Goal: Navigation & Orientation: Find specific page/section

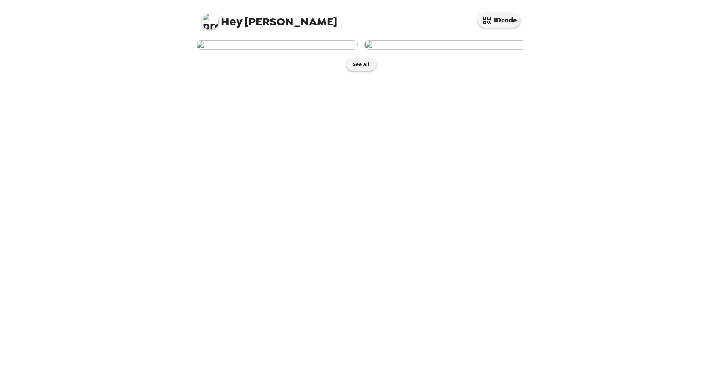
click at [309, 50] on img at bounding box center [277, 44] width 162 height 9
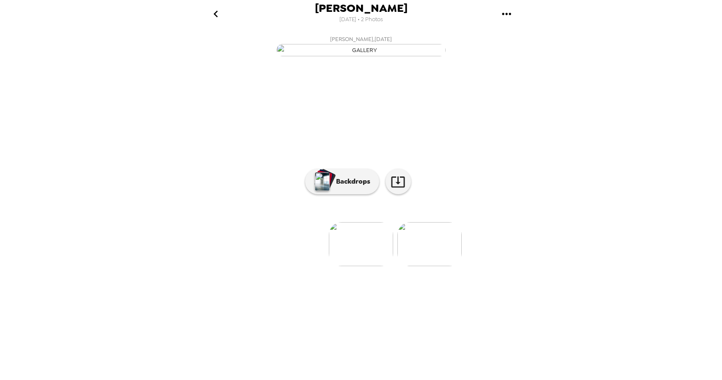
click at [418, 266] on img at bounding box center [429, 244] width 64 height 44
click at [322, 266] on img at bounding box center [293, 244] width 64 height 44
click at [358, 187] on p "Backdrops" at bounding box center [351, 181] width 39 height 10
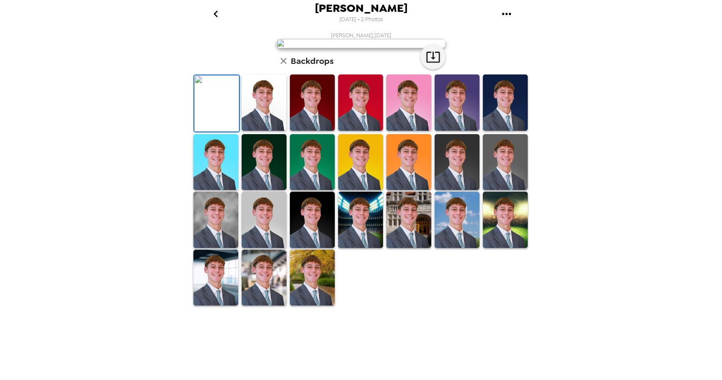
scroll to position [87, 0]
click at [279, 131] on img at bounding box center [264, 102] width 45 height 56
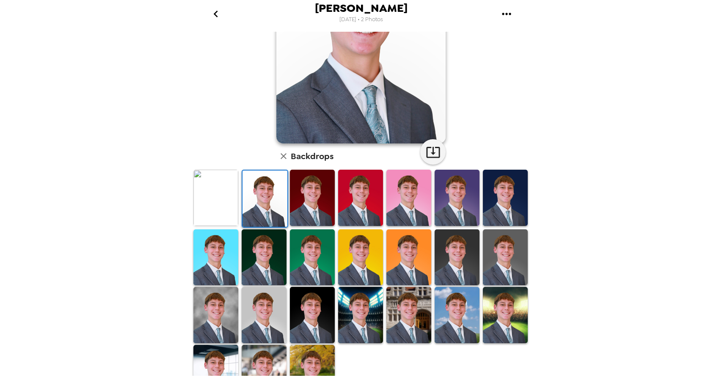
scroll to position [128, 0]
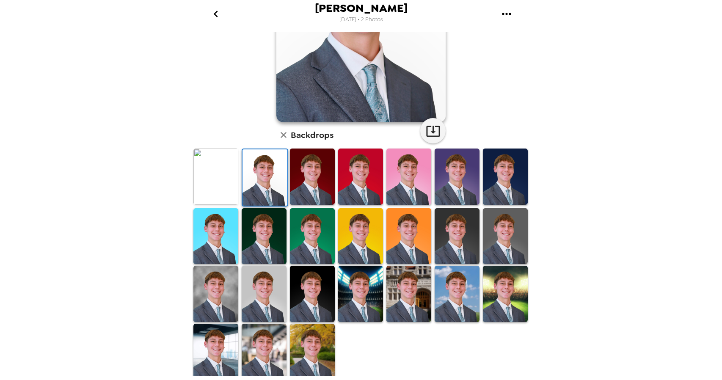
click at [455, 162] on img at bounding box center [457, 177] width 45 height 56
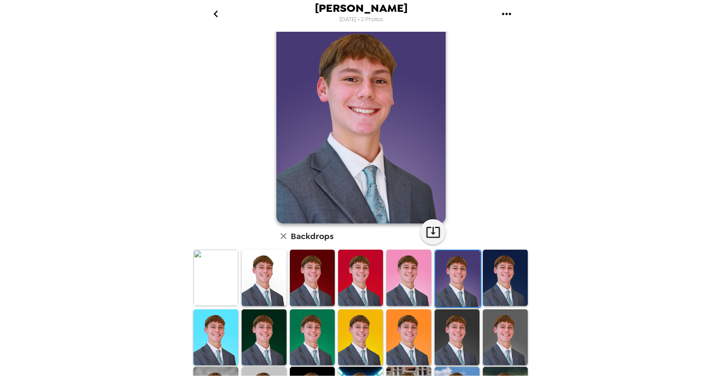
scroll to position [0, 0]
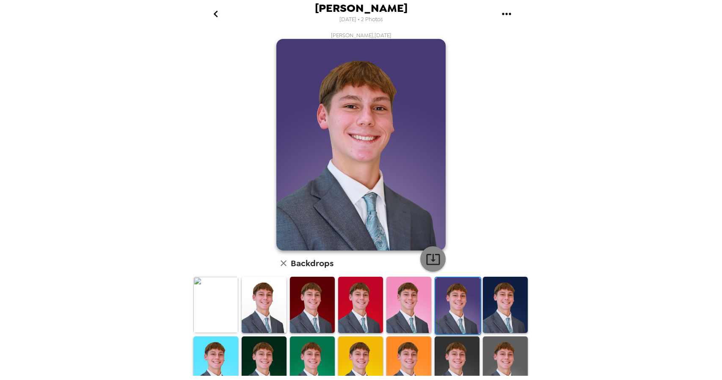
click at [433, 262] on icon "button" at bounding box center [433, 259] width 15 height 15
click at [496, 292] on img at bounding box center [505, 305] width 45 height 56
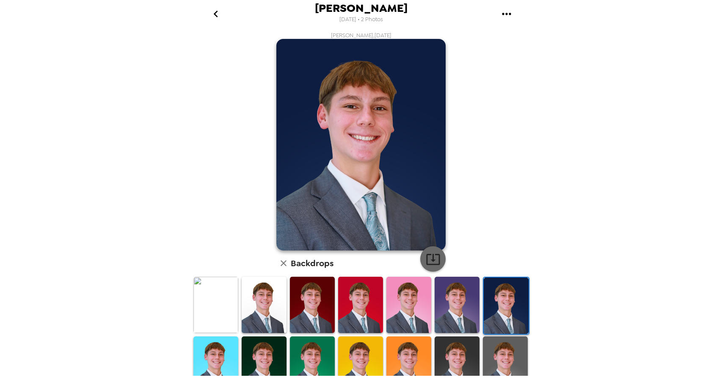
click at [427, 258] on icon "button" at bounding box center [433, 259] width 15 height 15
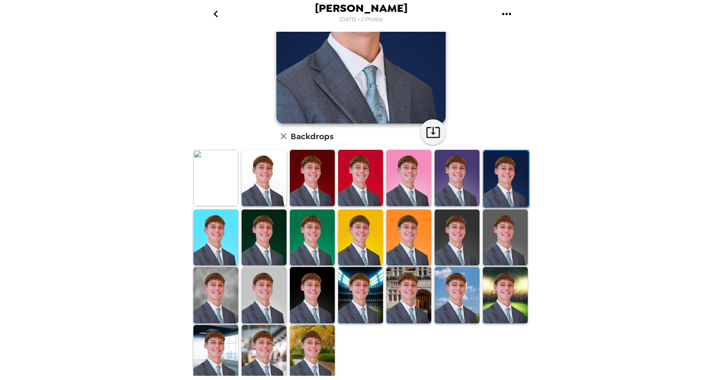
scroll to position [128, 0]
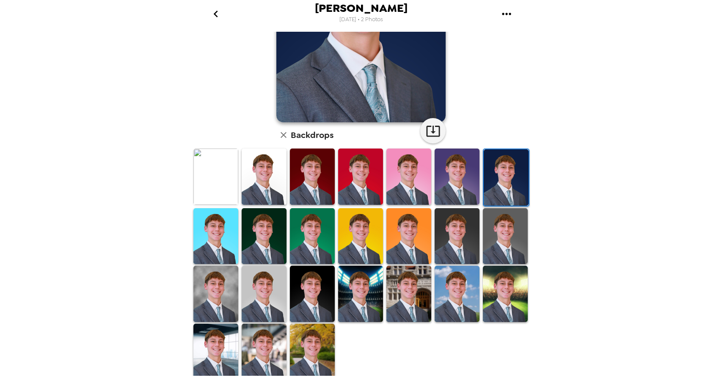
click at [223, 283] on img at bounding box center [215, 294] width 45 height 56
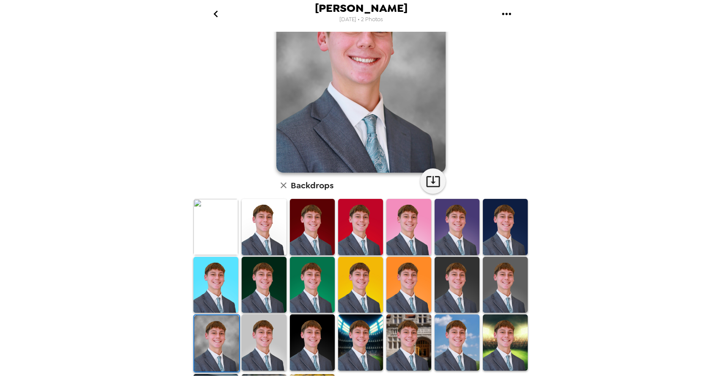
scroll to position [81, 0]
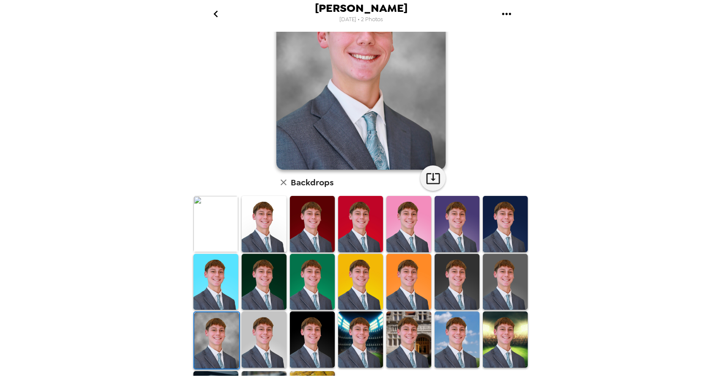
click at [263, 337] on img at bounding box center [264, 339] width 45 height 56
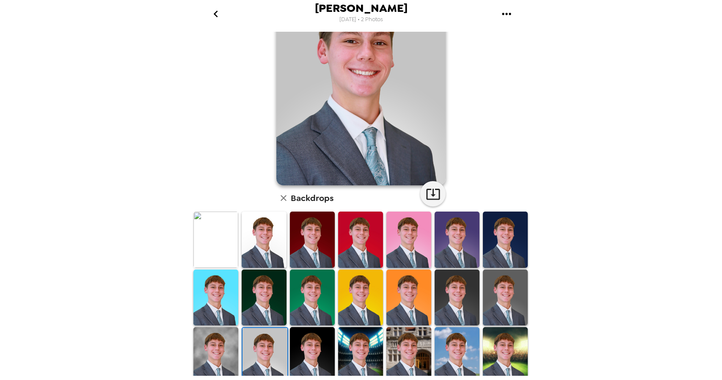
scroll to position [128, 0]
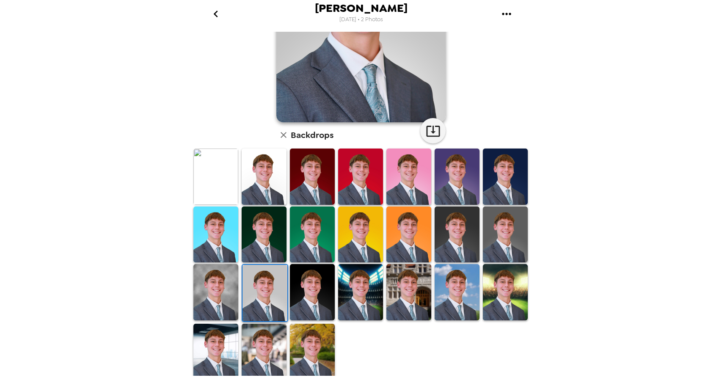
click at [267, 345] on img at bounding box center [264, 352] width 45 height 56
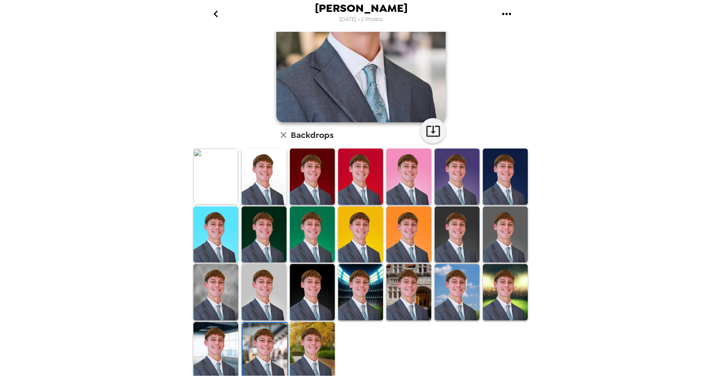
click at [219, 352] on img at bounding box center [215, 350] width 45 height 56
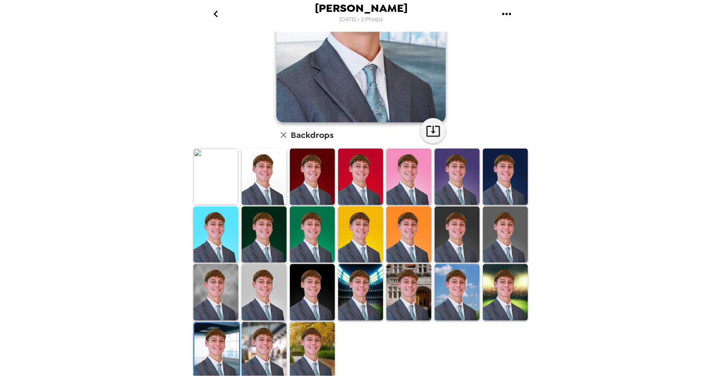
click at [265, 356] on img at bounding box center [264, 350] width 45 height 56
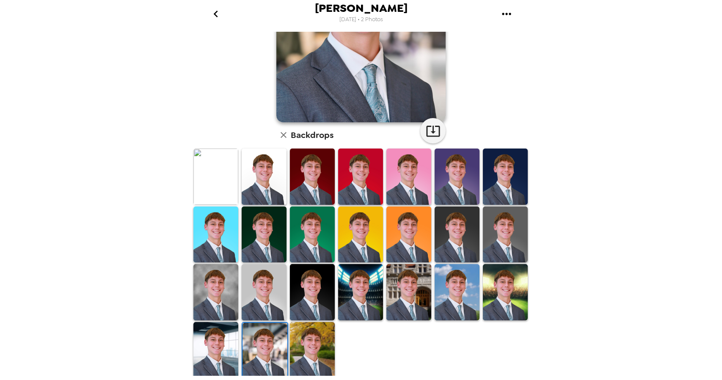
scroll to position [0, 0]
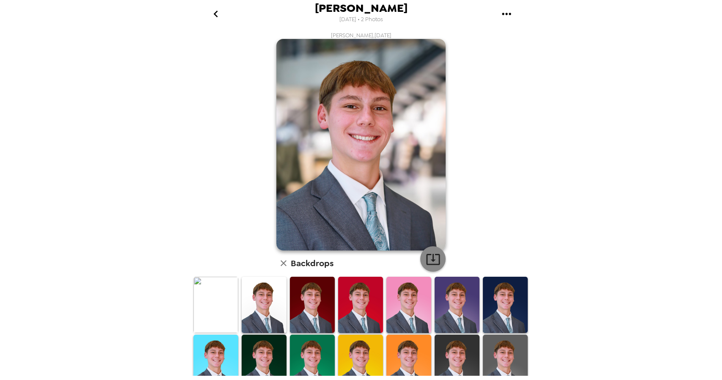
click at [430, 258] on icon "button" at bounding box center [433, 259] width 14 height 11
